Goal: Information Seeking & Learning: Learn about a topic

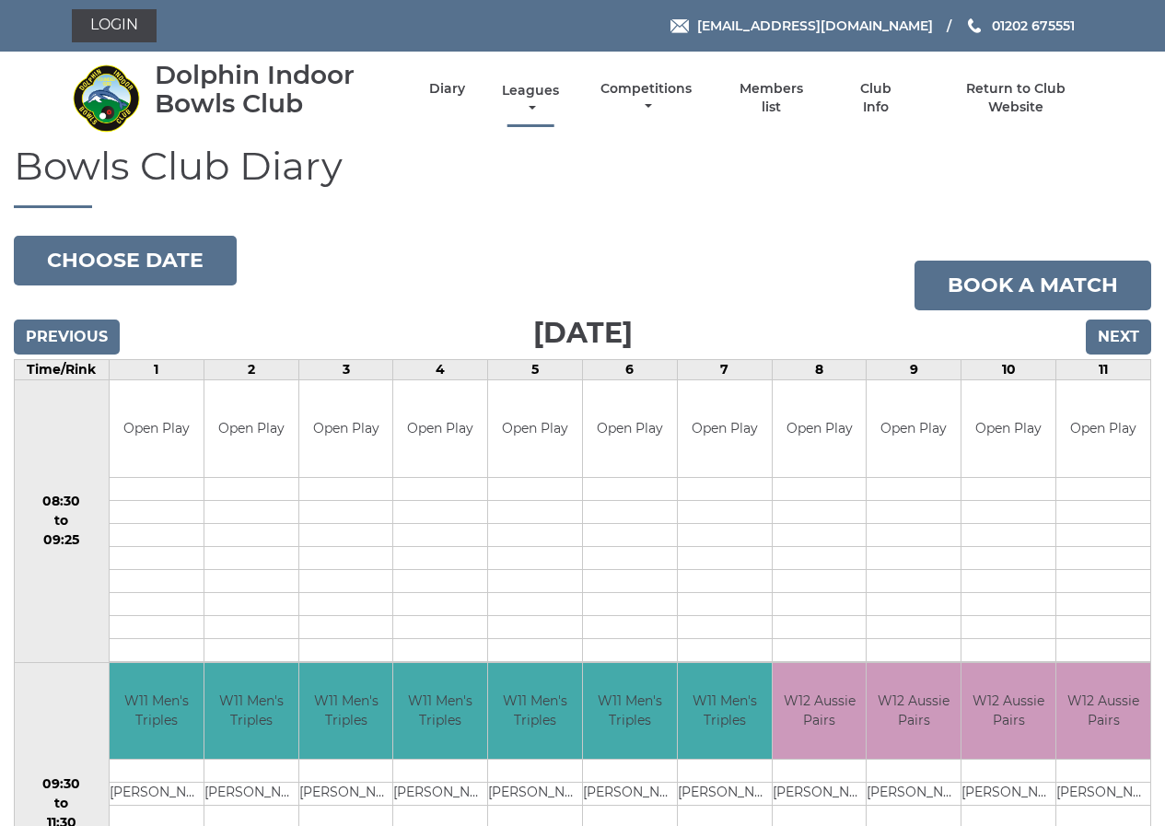
click at [526, 91] on link "Leagues" at bounding box center [530, 100] width 66 height 36
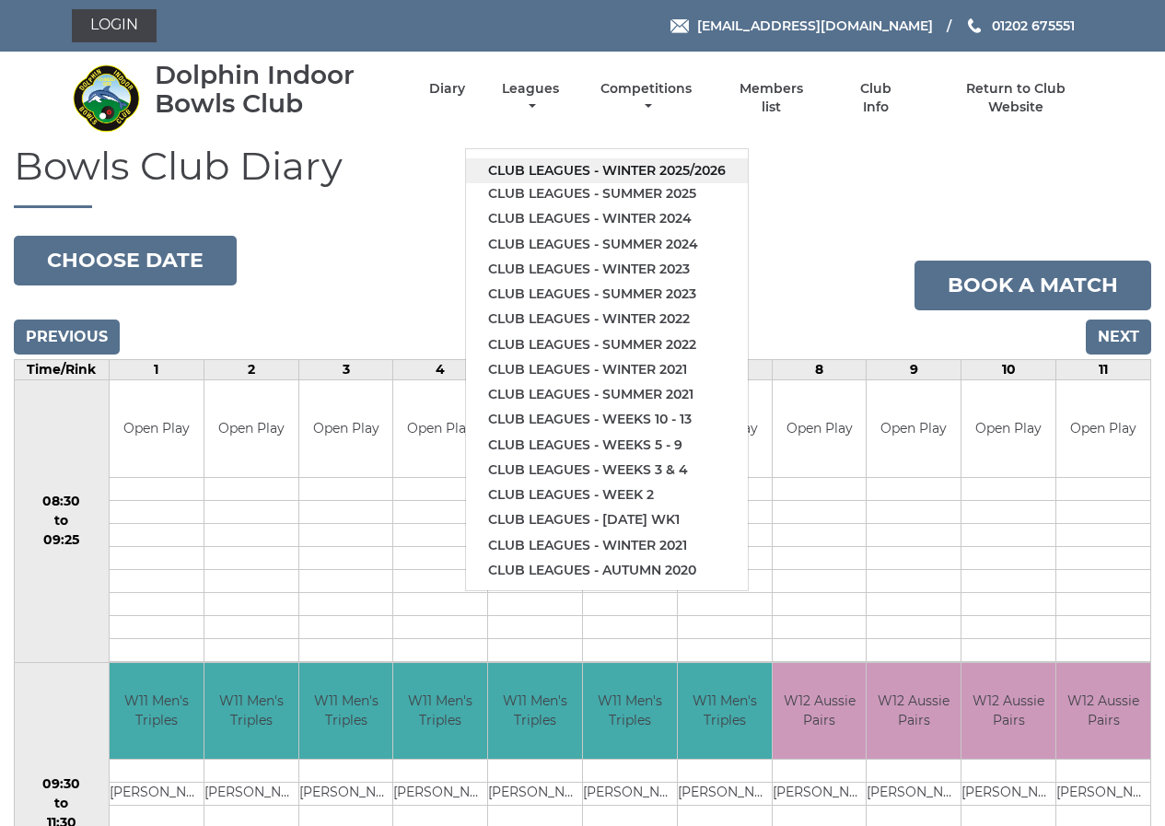
click at [629, 165] on link "Club leagues - Winter 2025/2026" at bounding box center [607, 170] width 282 height 25
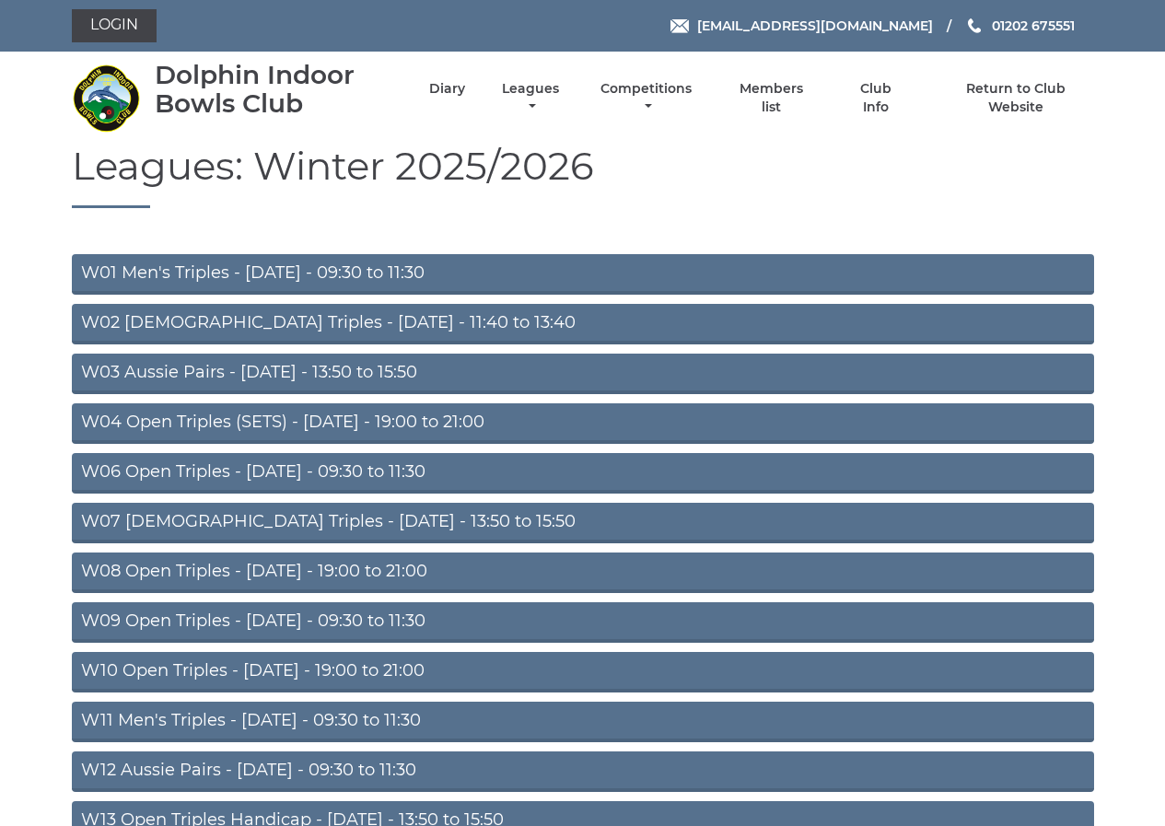
click at [297, 617] on link "W09 Open Triples - [DATE] - 09:30 to 11:30" at bounding box center [583, 622] width 1022 height 41
click at [266, 715] on link "W11 Men's Triples - Thursday - 09:30 to 11:30" at bounding box center [583, 722] width 1022 height 41
